Goal: Use online tool/utility: Utilize a website feature to perform a specific function

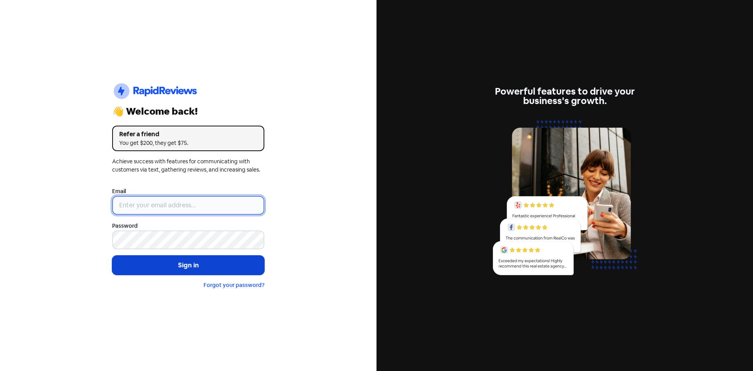
type input "[EMAIL_ADDRESS][DOMAIN_NAME]"
click at [174, 262] on button "Sign in" at bounding box center [188, 265] width 152 height 20
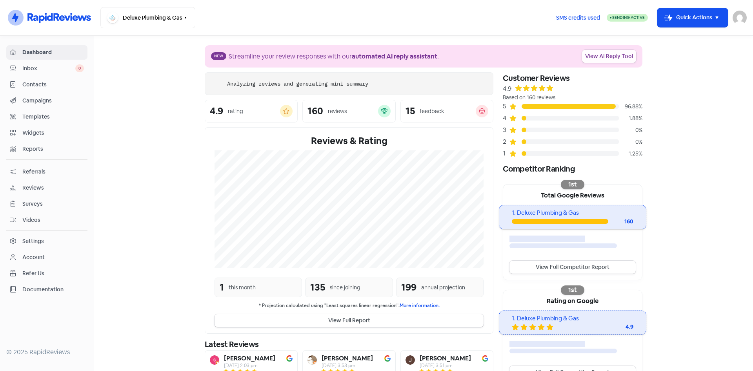
click at [615, 58] on link "View AI Reply Tool" at bounding box center [609, 56] width 54 height 13
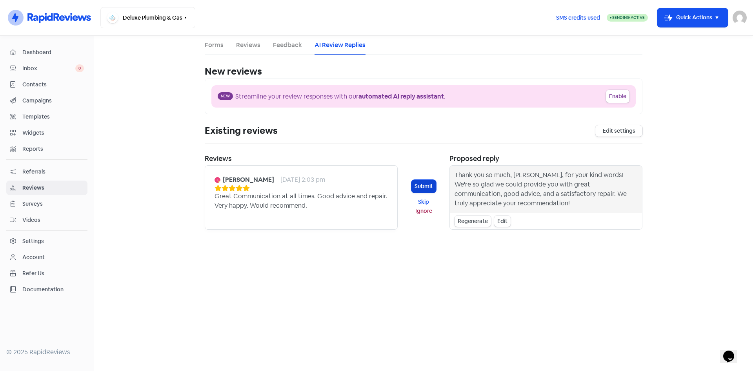
click at [419, 187] on button "Submit" at bounding box center [423, 186] width 25 height 13
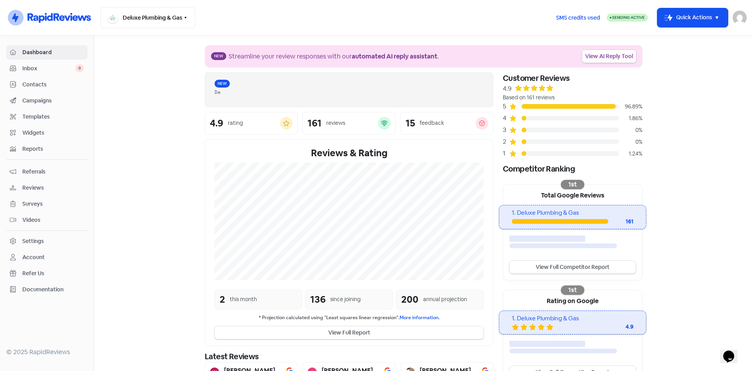
click at [598, 56] on link "View AI Reply Tool" at bounding box center [609, 56] width 54 height 13
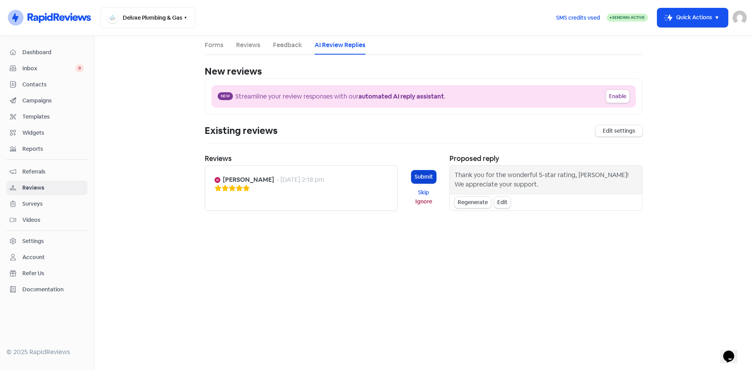
click at [423, 174] on button "Submit" at bounding box center [423, 176] width 25 height 13
